Goal: Entertainment & Leisure: Consume media (video, audio)

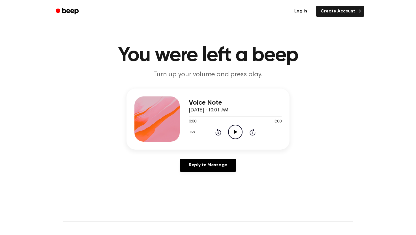
click at [240, 127] on icon "Play Audio" at bounding box center [235, 132] width 14 height 14
click at [235, 124] on div "0:00 2:44" at bounding box center [235, 122] width 93 height 6
click at [235, 128] on icon "Play Audio" at bounding box center [235, 132] width 14 height 14
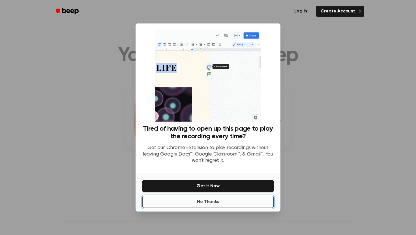
click at [212, 202] on button "No Thanks" at bounding box center [207, 202] width 131 height 12
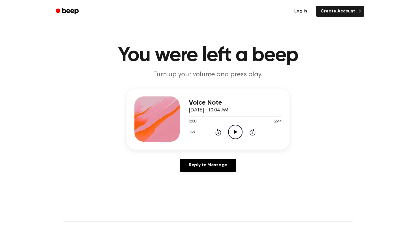
click at [236, 130] on icon "Play Audio" at bounding box center [235, 132] width 14 height 14
click at [193, 134] on button "1.0x" at bounding box center [193, 132] width 8 height 10
click at [198, 175] on span "1.2x" at bounding box center [198, 177] width 7 height 6
click at [234, 135] on icon "Play Audio" at bounding box center [235, 132] width 14 height 14
click at [234, 136] on icon "Pause Audio" at bounding box center [235, 132] width 14 height 14
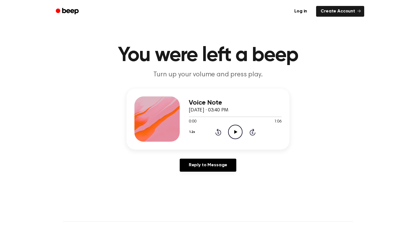
click at [232, 123] on div "0:00 1:06" at bounding box center [235, 122] width 93 height 6
click at [232, 131] on icon "Play Audio" at bounding box center [235, 132] width 14 height 14
